Goal: Task Accomplishment & Management: Use online tool/utility

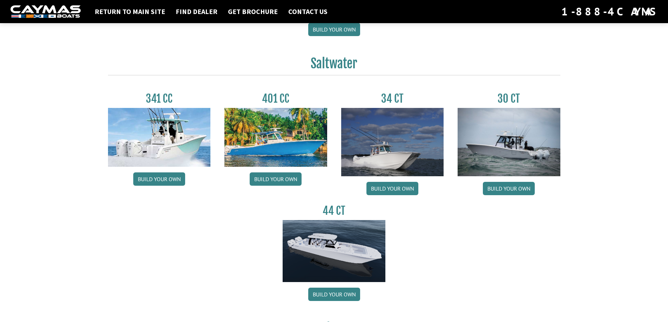
scroll to position [316, 0]
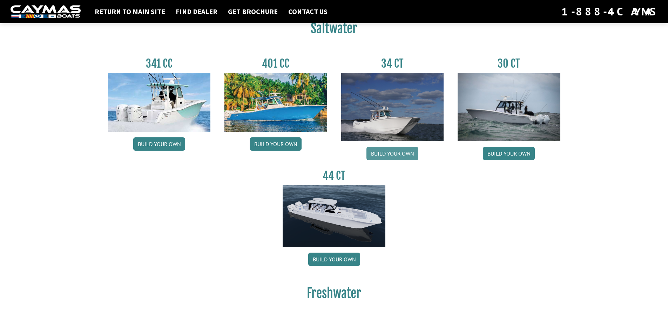
click at [401, 155] on link "Build your own" at bounding box center [393, 153] width 52 height 13
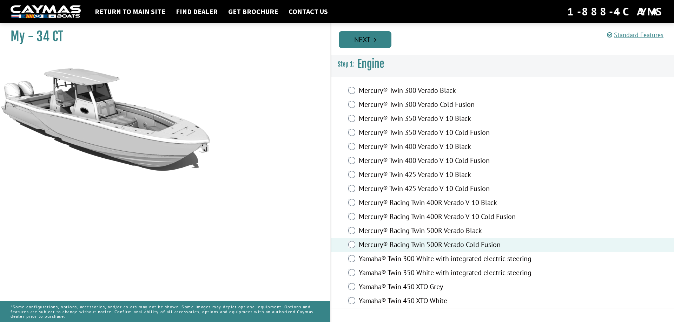
click at [364, 41] on link "Next" at bounding box center [365, 39] width 53 height 17
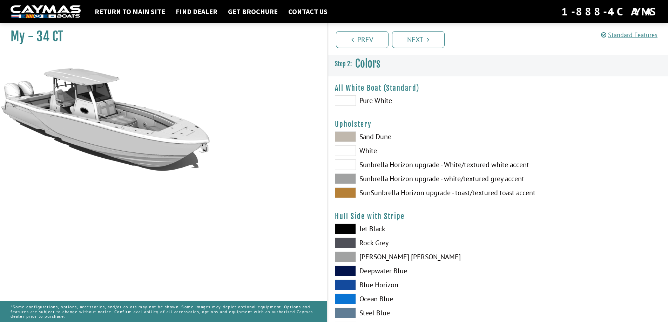
click at [351, 165] on span at bounding box center [345, 165] width 21 height 11
click at [349, 151] on span at bounding box center [345, 151] width 21 height 11
click at [348, 165] on span at bounding box center [345, 165] width 21 height 11
click at [350, 150] on span at bounding box center [345, 151] width 21 height 11
click at [350, 100] on span at bounding box center [345, 100] width 21 height 11
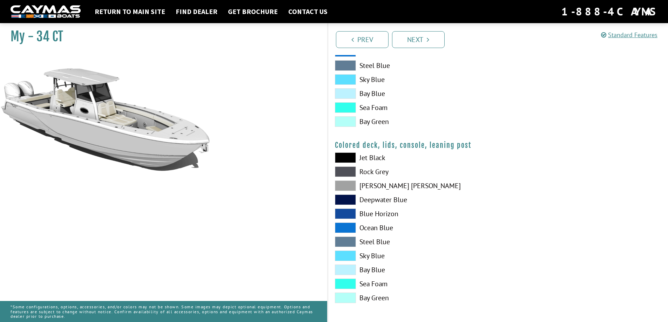
scroll to position [779, 0]
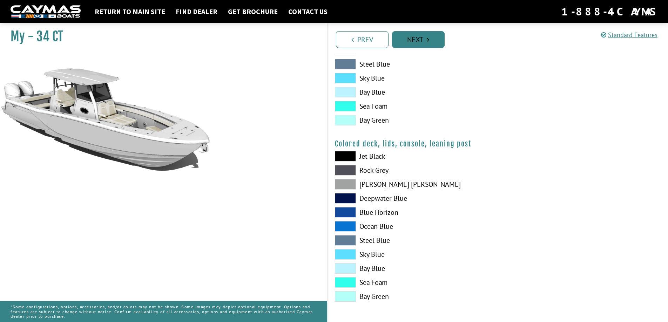
click at [420, 37] on link "Next" at bounding box center [418, 39] width 53 height 17
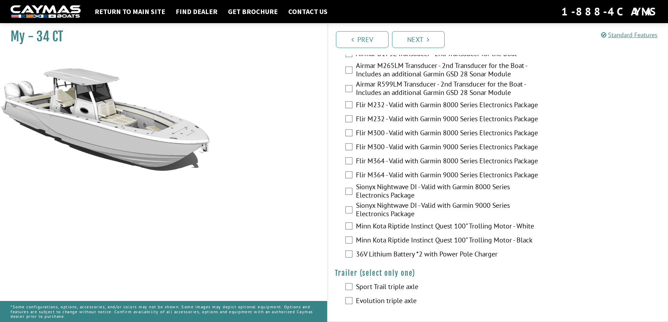
scroll to position [1237, 0]
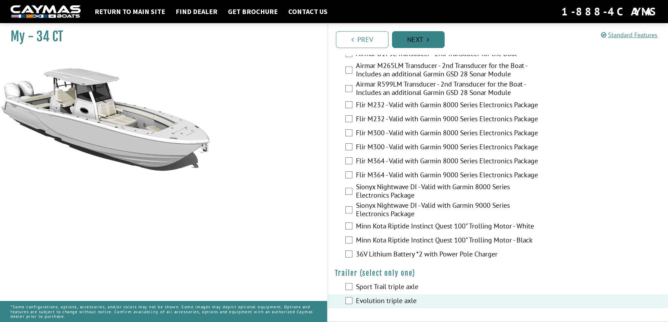
click at [429, 37] on icon "Pagination" at bounding box center [428, 39] width 2 height 7
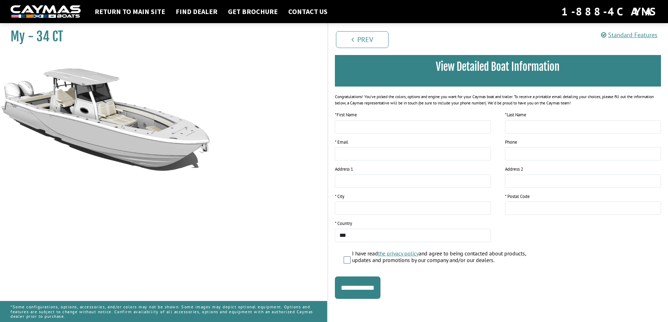
scroll to position [54, 0]
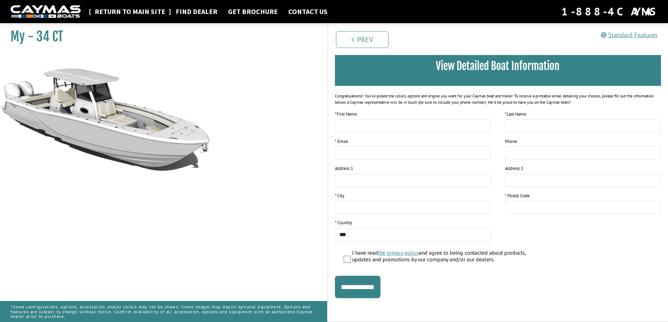
click at [127, 13] on link "Return to main site" at bounding box center [130, 11] width 78 height 9
click at [189, 9] on link "Find Dealer" at bounding box center [196, 11] width 49 height 9
